Goal: Information Seeking & Learning: Learn about a topic

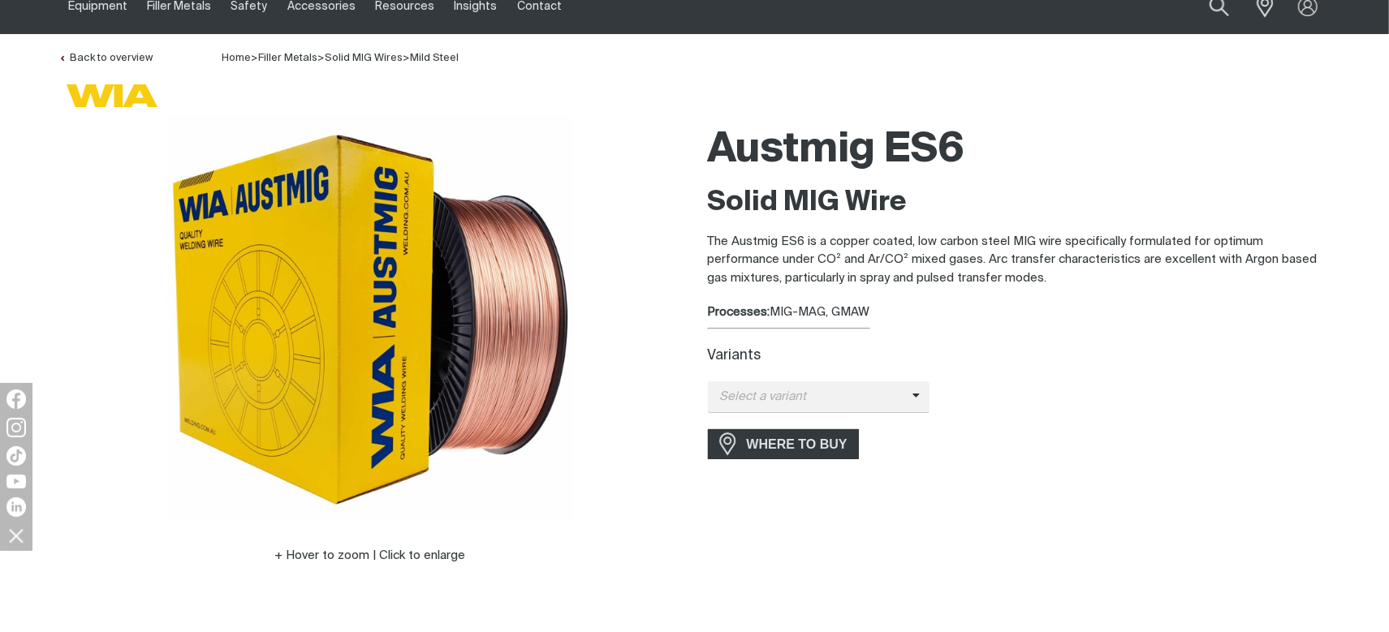
scroll to position [81, 0]
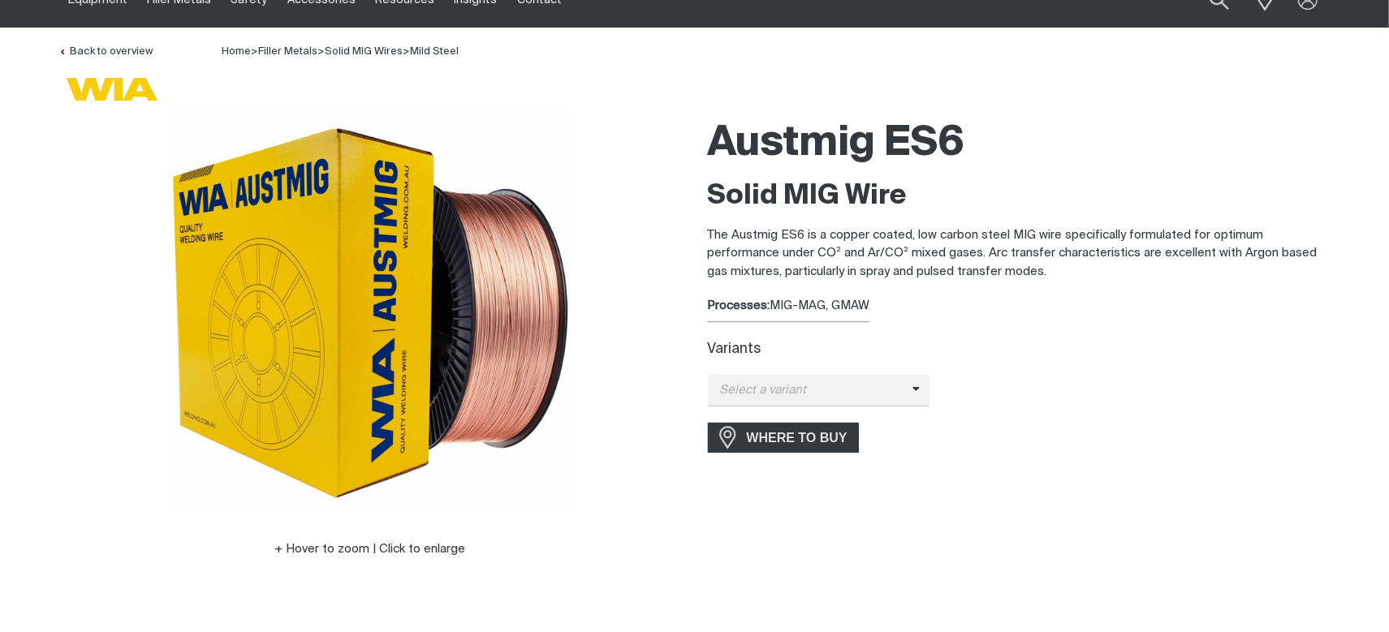
scroll to position [81, 0]
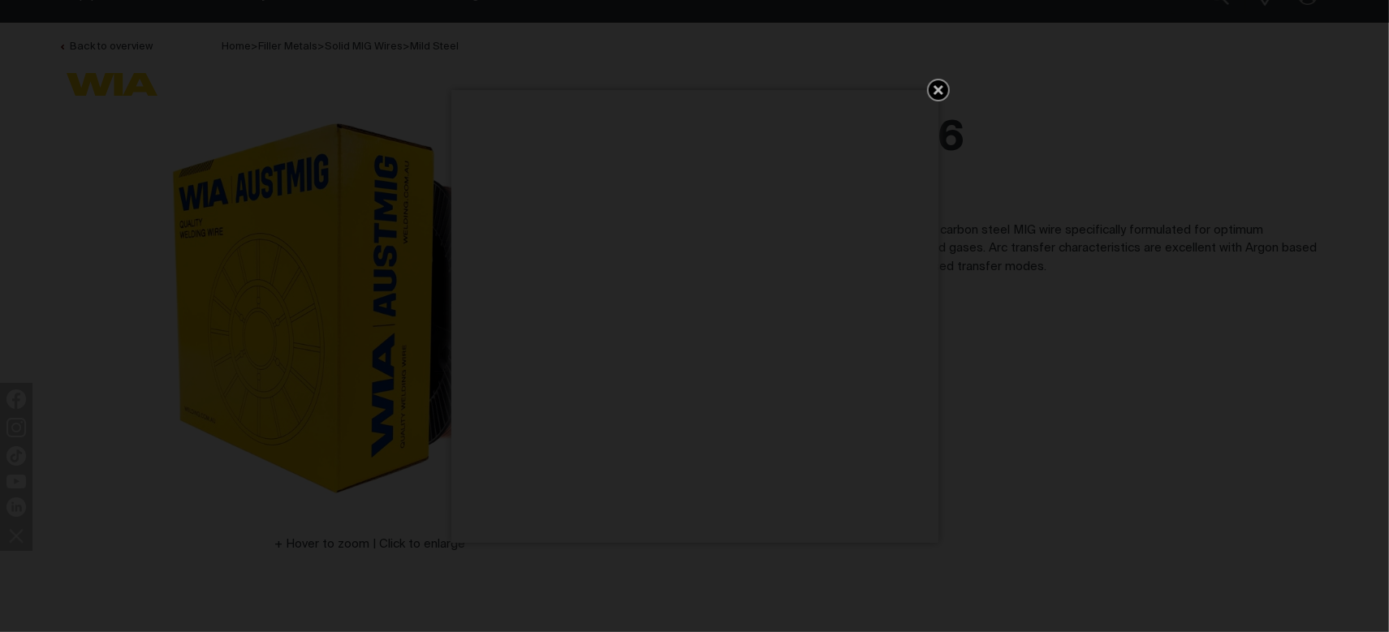
click at [732, 606] on div "Get 5 WIA Welding Guides Free!" at bounding box center [694, 316] width 1389 height 632
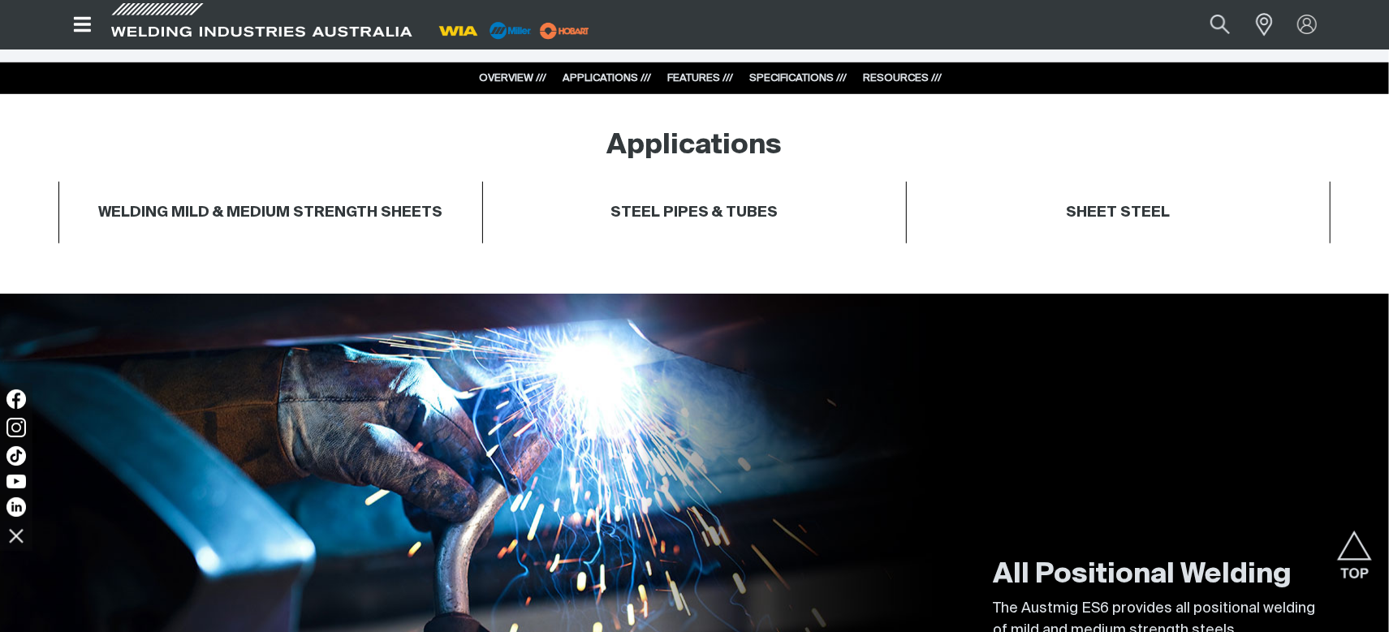
scroll to position [839, 0]
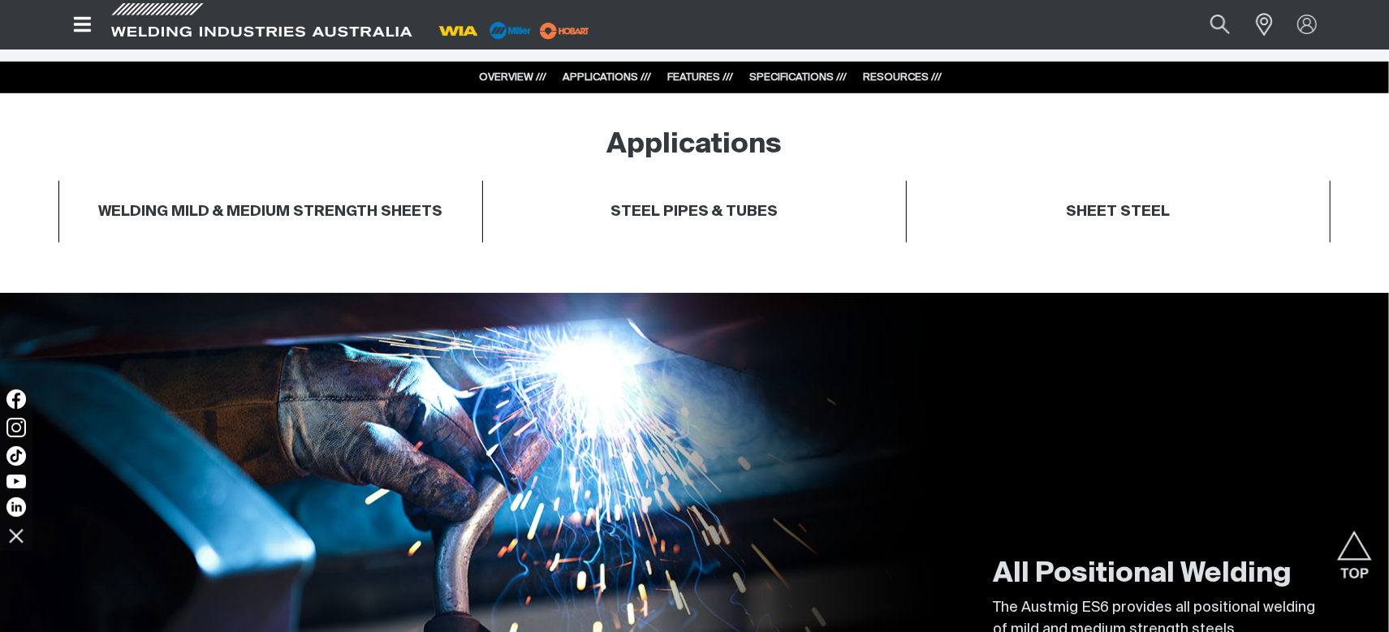
click at [326, 211] on h4 "WELDING MILD & MEDIUM STRENGTH SHEETS" at bounding box center [270, 212] width 344 height 19
click at [667, 209] on h4 "STEEL PIPES & TUBES" at bounding box center [693, 212] width 167 height 19
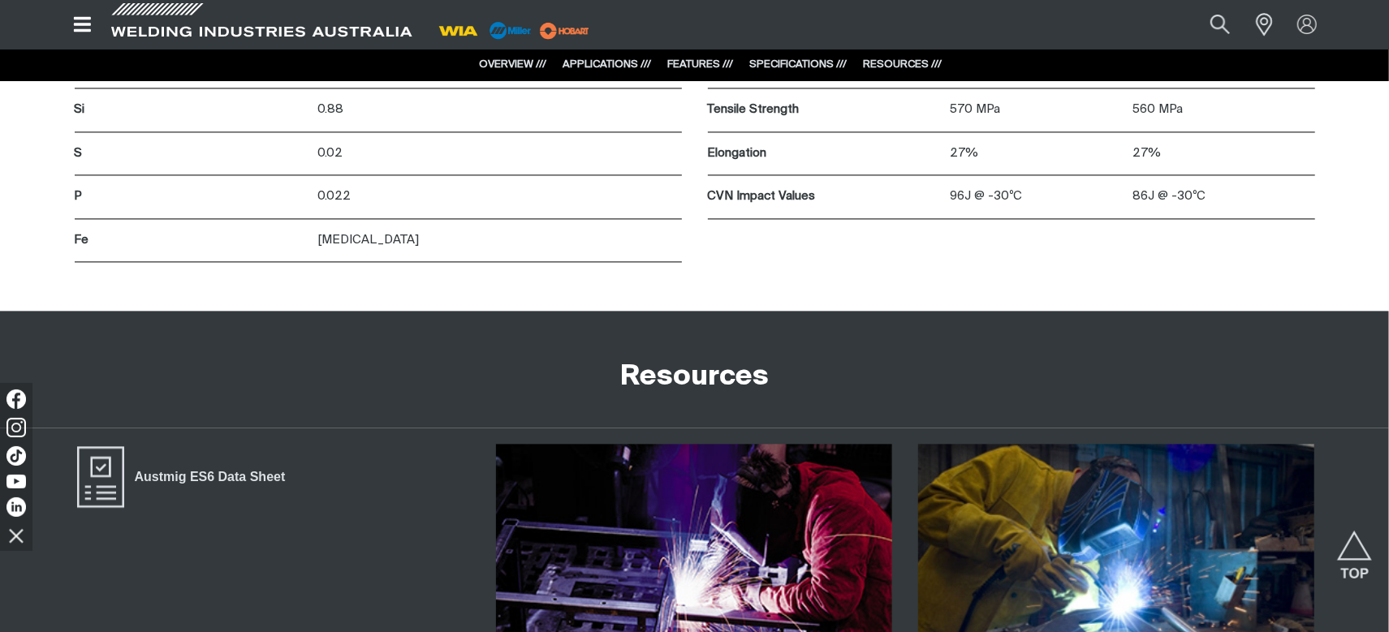
scroll to position [2543, 0]
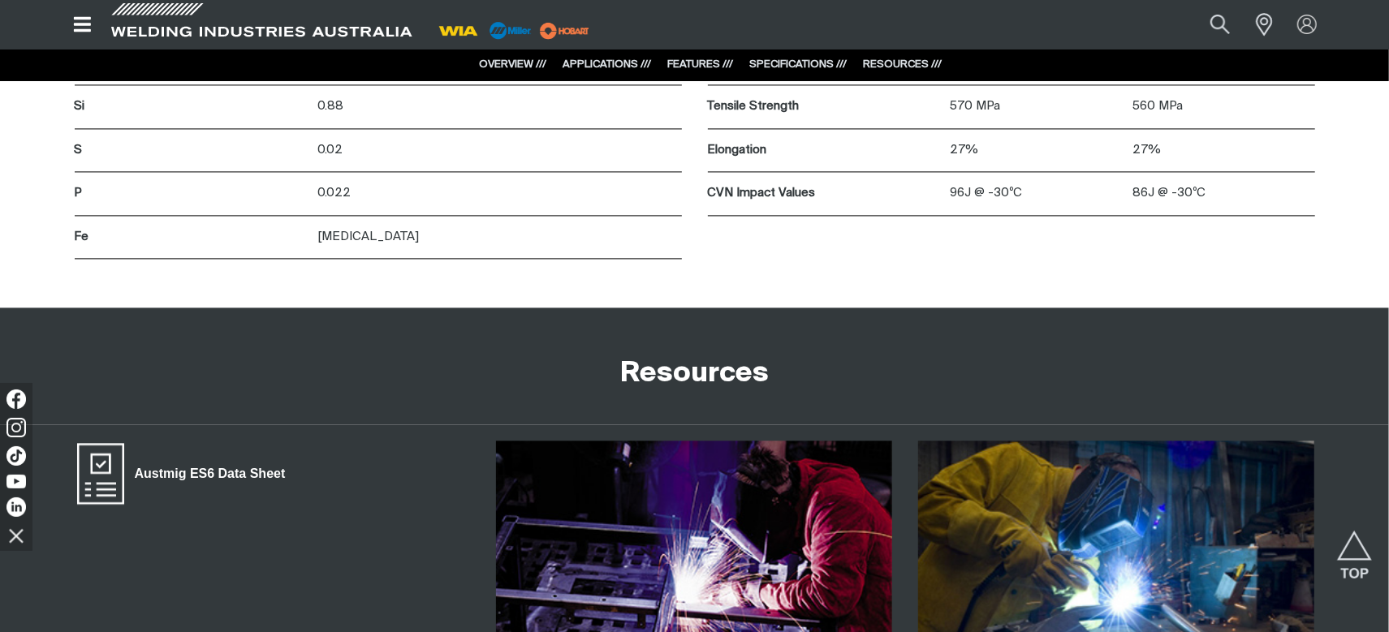
click at [166, 474] on span "Austmig ES6 Data Sheet" at bounding box center [209, 474] width 171 height 21
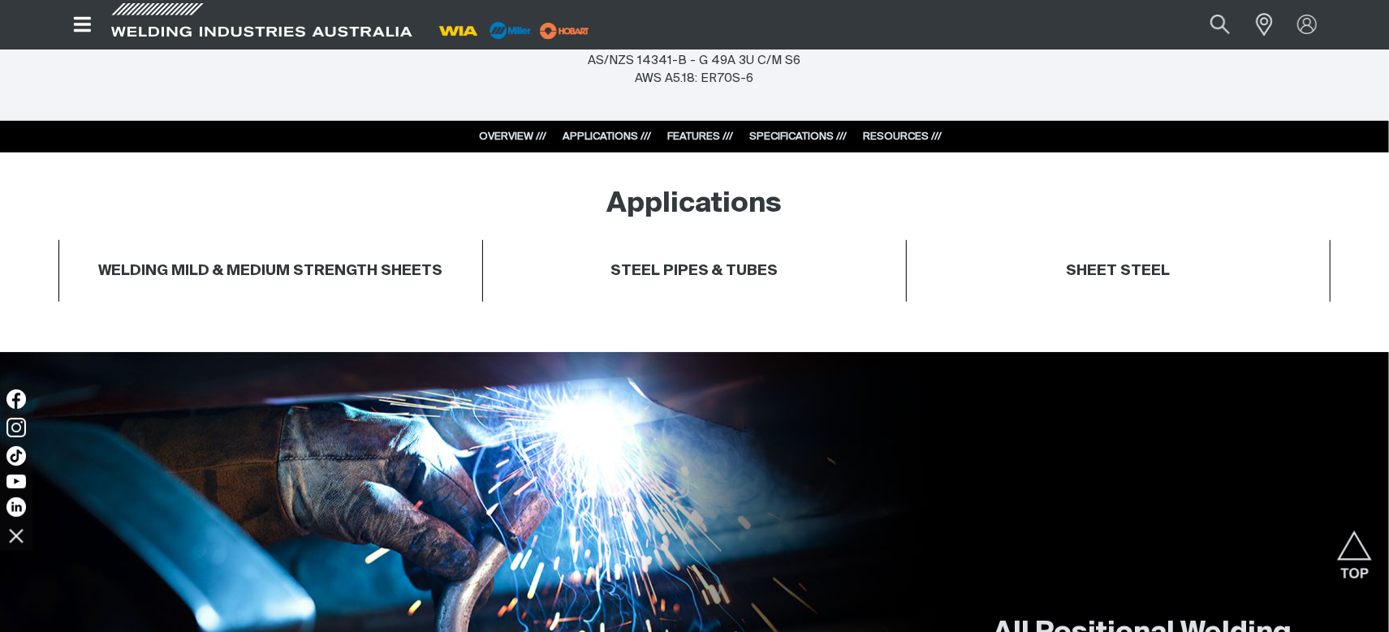
scroll to position [811, 0]
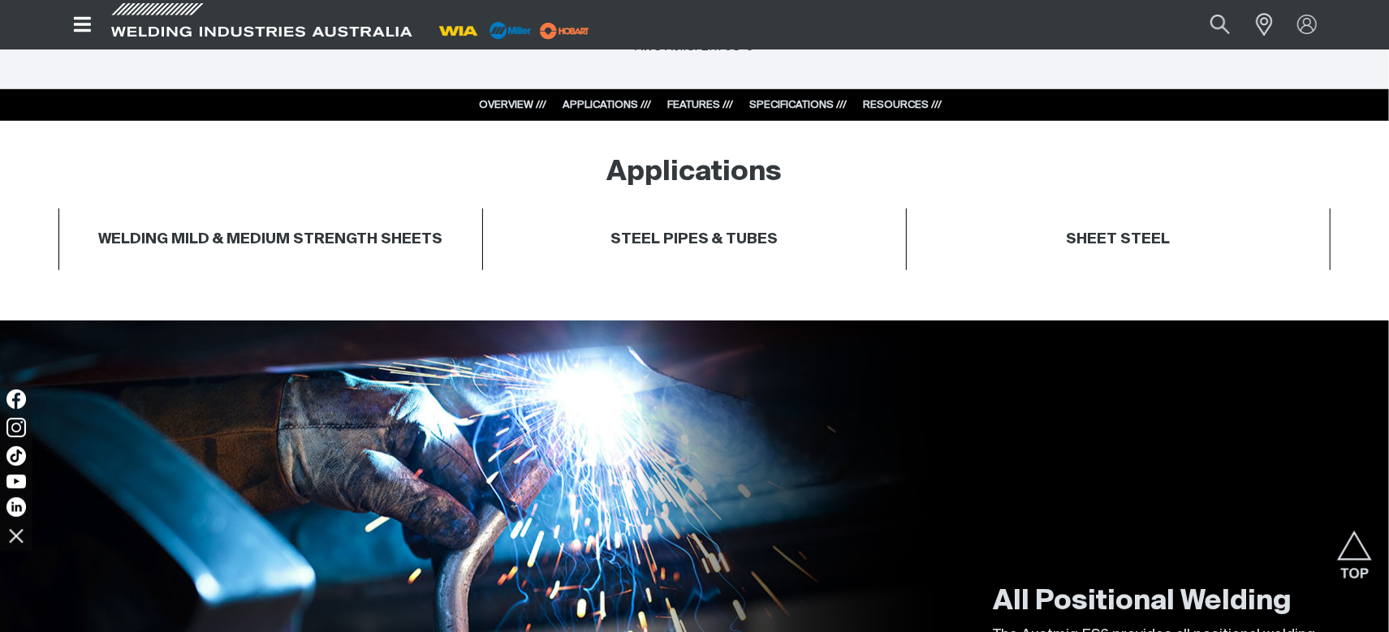
click at [133, 395] on div "All Positional Welding The Austmig ES6 provides all positional welding of mild …" at bounding box center [694, 629] width 1273 height 617
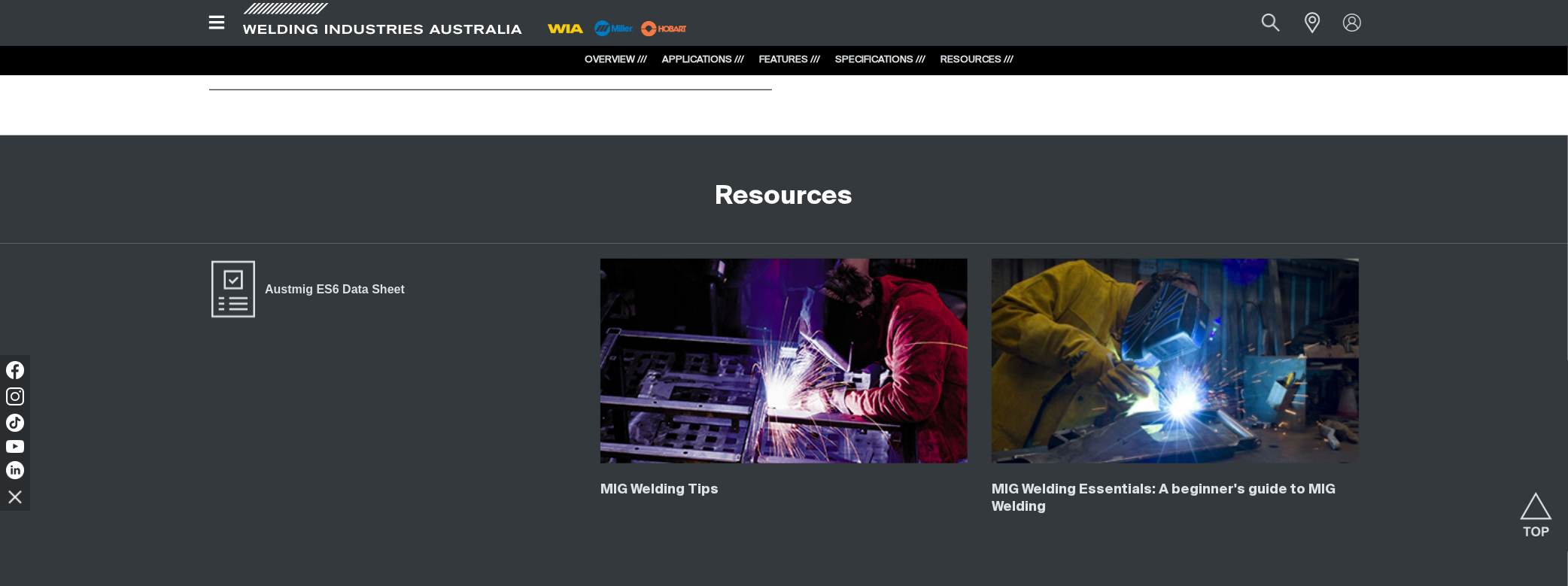
scroll to position [2509, 0]
